Goal: Task Accomplishment & Management: Manage account settings

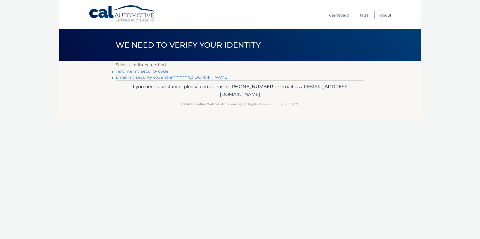
click at [143, 78] on link "**********" at bounding box center [172, 77] width 113 height 5
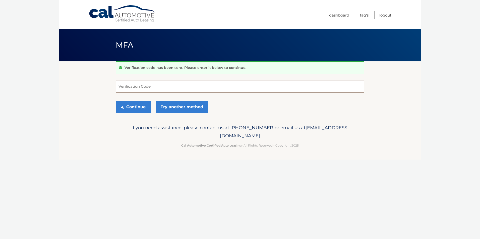
click at [211, 89] on input "Verification Code" at bounding box center [240, 86] width 248 height 13
type input "376649"
click at [139, 108] on button "Continue" at bounding box center [133, 107] width 35 height 13
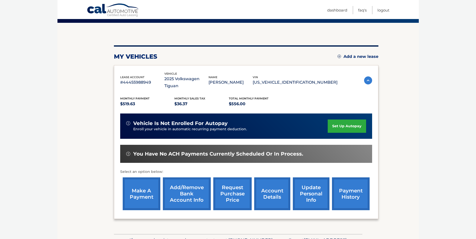
scroll to position [50, 0]
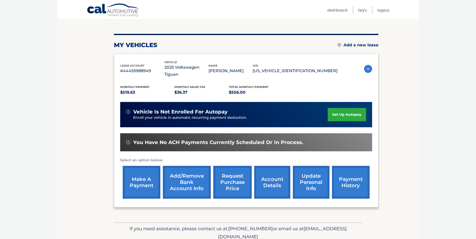
click at [139, 176] on link "make a payment" at bounding box center [142, 182] width 38 height 33
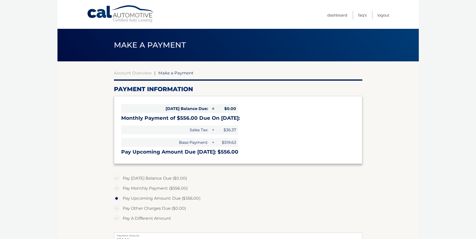
select select "YmEzNTY0MWUtYTc4Mi00NTYxLWEyNzYtZGU5Yzg3ZDcyZTQ1"
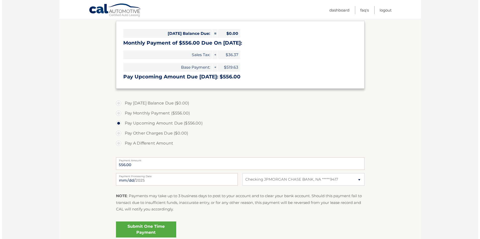
scroll to position [100, 0]
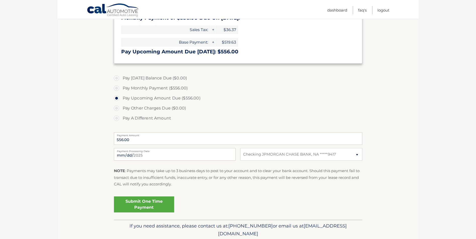
click at [140, 203] on link "Submit One Time Payment" at bounding box center [144, 205] width 60 height 16
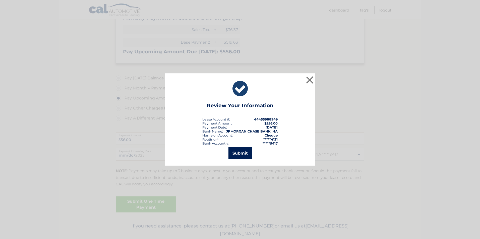
click at [241, 152] on button "Submit" at bounding box center [239, 154] width 23 height 12
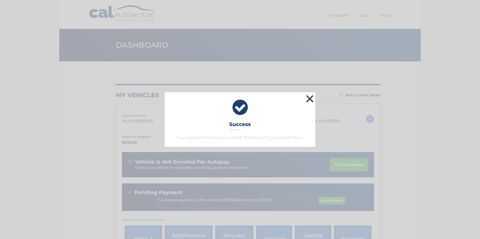
click at [311, 100] on button "×" at bounding box center [310, 99] width 10 height 10
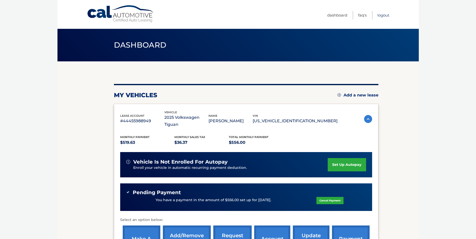
click at [385, 16] on link "Logout" at bounding box center [383, 15] width 12 height 8
